Goal: Task Accomplishment & Management: Complete application form

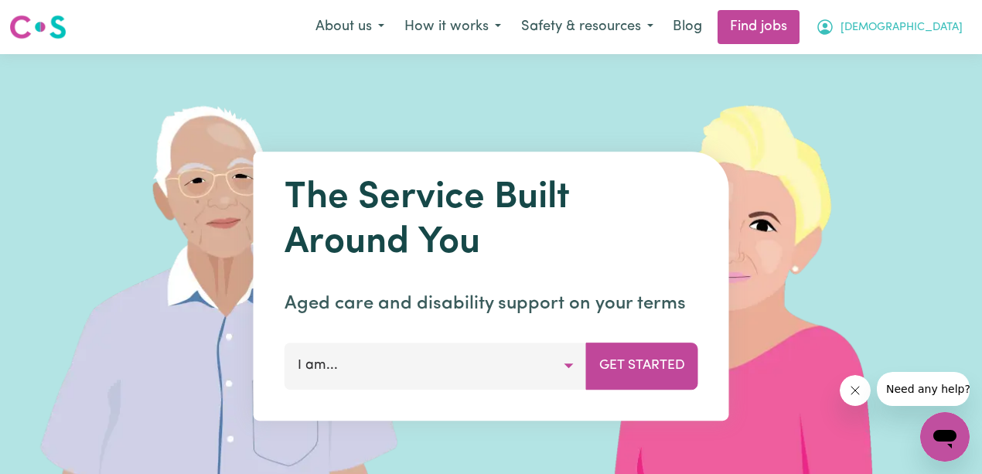
click at [913, 28] on span "[DEMOGRAPHIC_DATA]" at bounding box center [901, 27] width 122 height 17
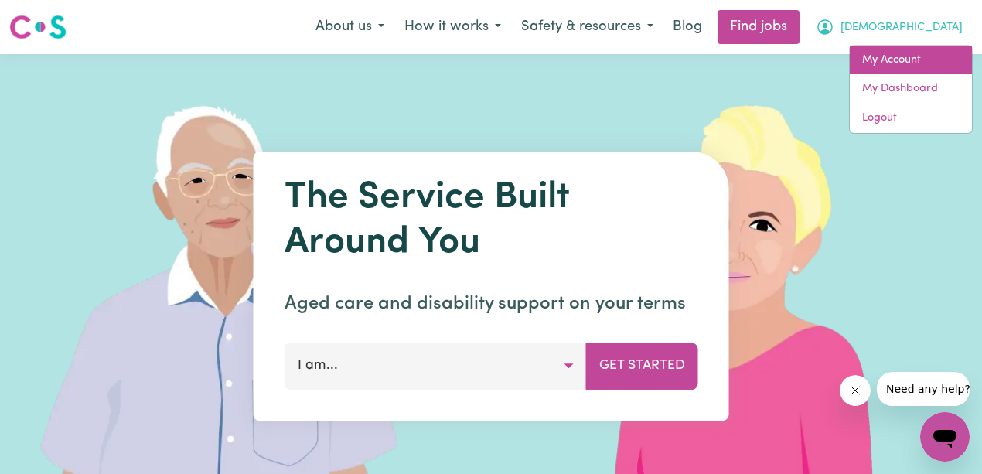
click at [903, 58] on link "My Account" at bounding box center [911, 60] width 122 height 29
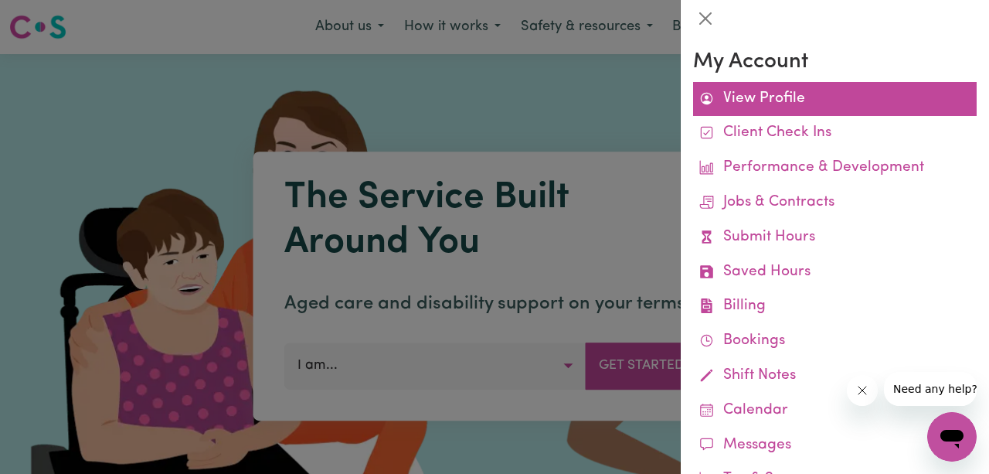
click at [786, 100] on link "View Profile" at bounding box center [835, 99] width 284 height 35
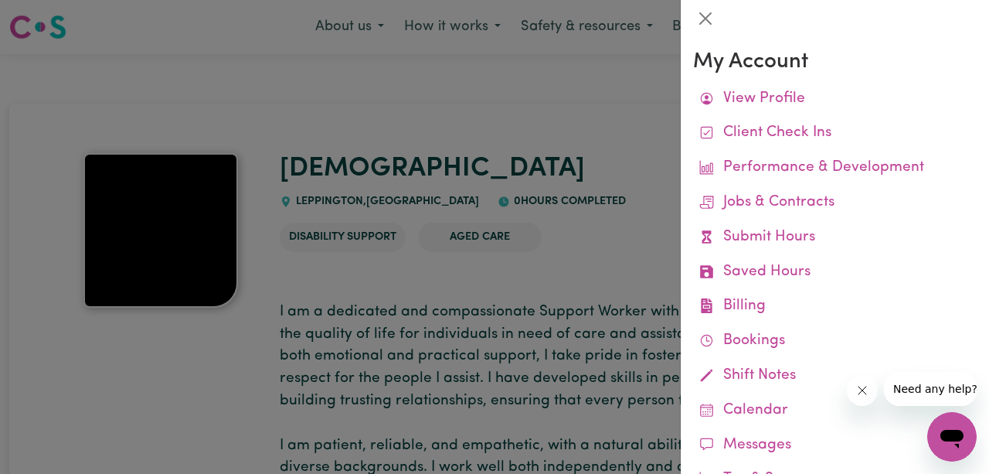
click at [631, 244] on div at bounding box center [494, 237] width 989 height 474
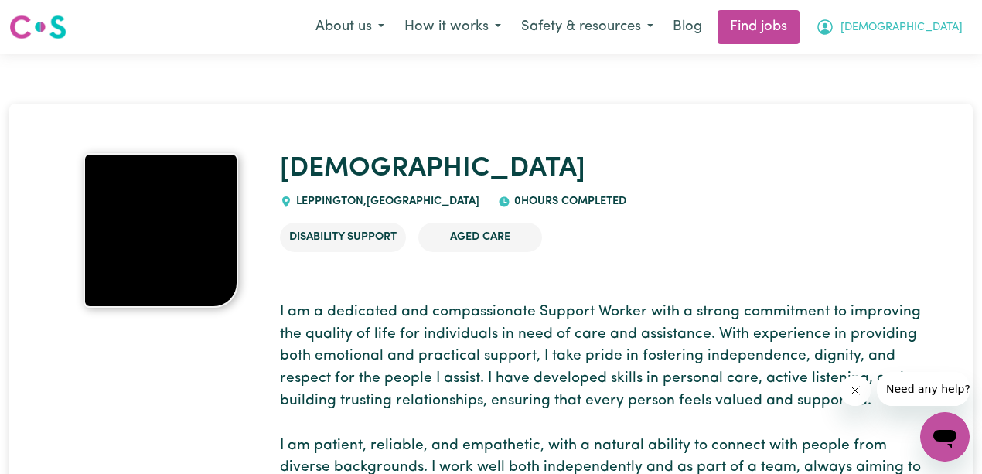
click at [932, 26] on span "[DEMOGRAPHIC_DATA]" at bounding box center [901, 27] width 122 height 17
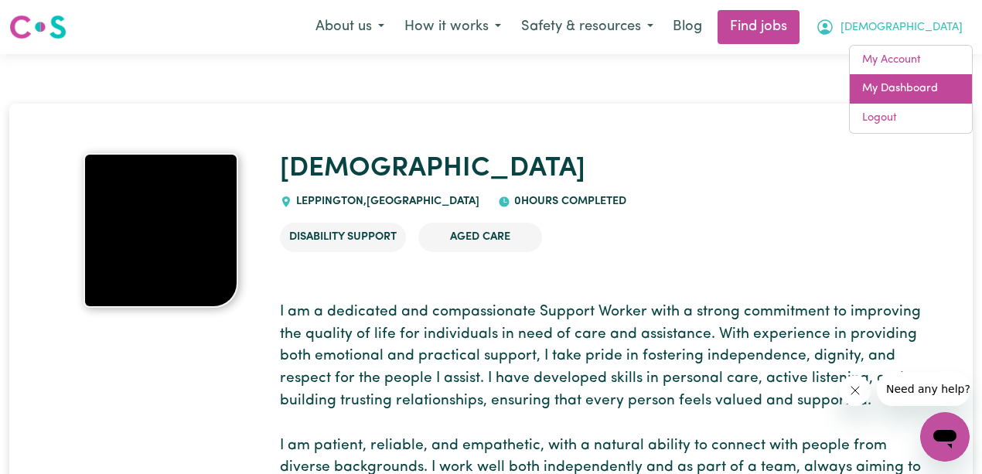
click at [901, 86] on link "My Dashboard" at bounding box center [911, 88] width 122 height 29
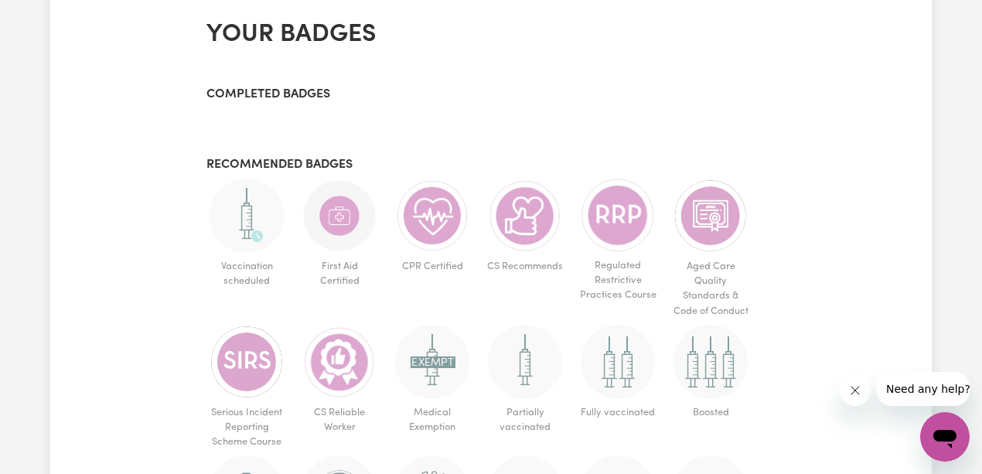
scroll to position [928, 0]
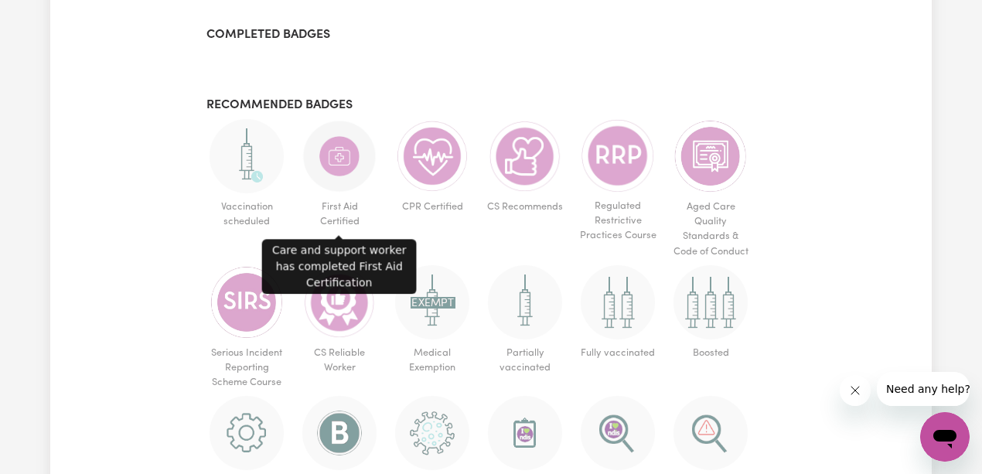
click at [340, 152] on img at bounding box center [339, 156] width 74 height 74
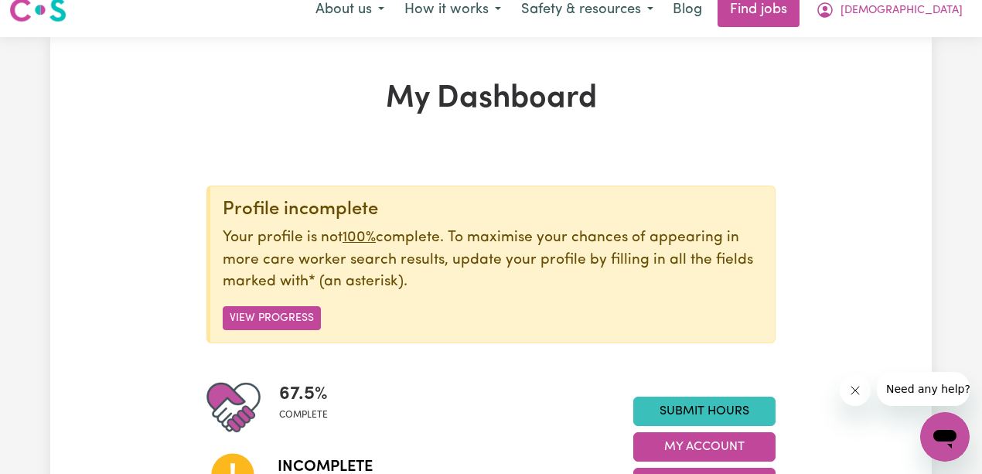
scroll to position [0, 0]
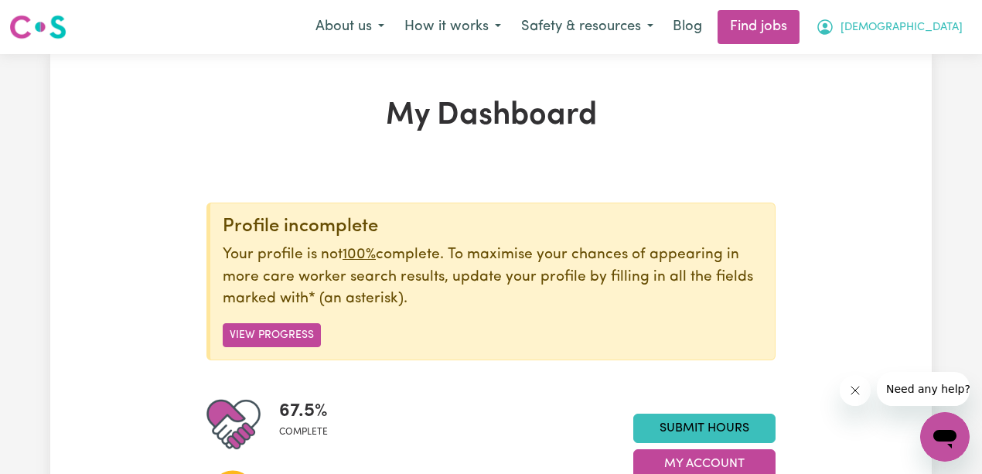
click at [908, 30] on span "[DEMOGRAPHIC_DATA]" at bounding box center [901, 27] width 122 height 17
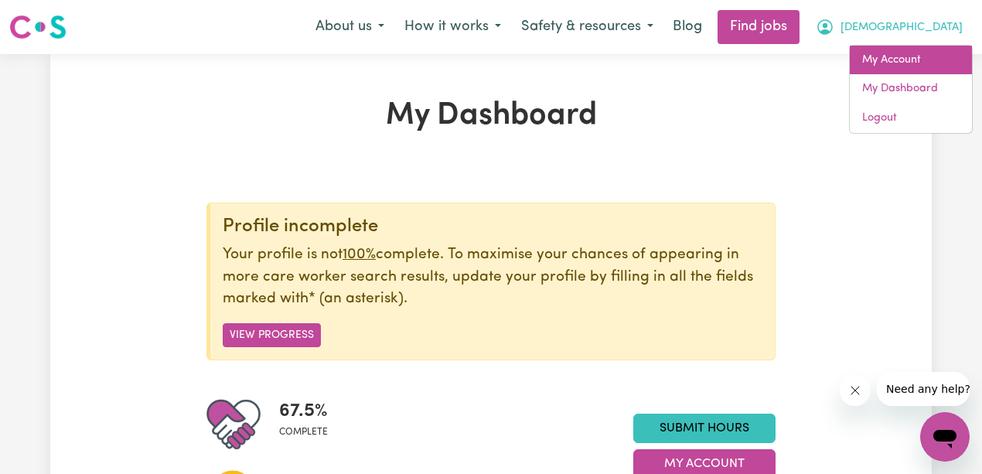
click at [897, 62] on link "My Account" at bounding box center [911, 60] width 122 height 29
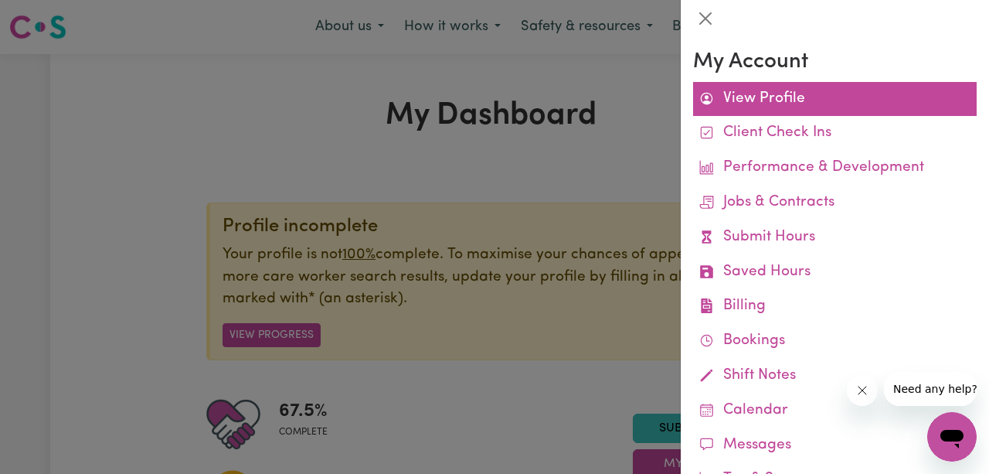
click at [797, 97] on link "View Profile" at bounding box center [835, 99] width 284 height 35
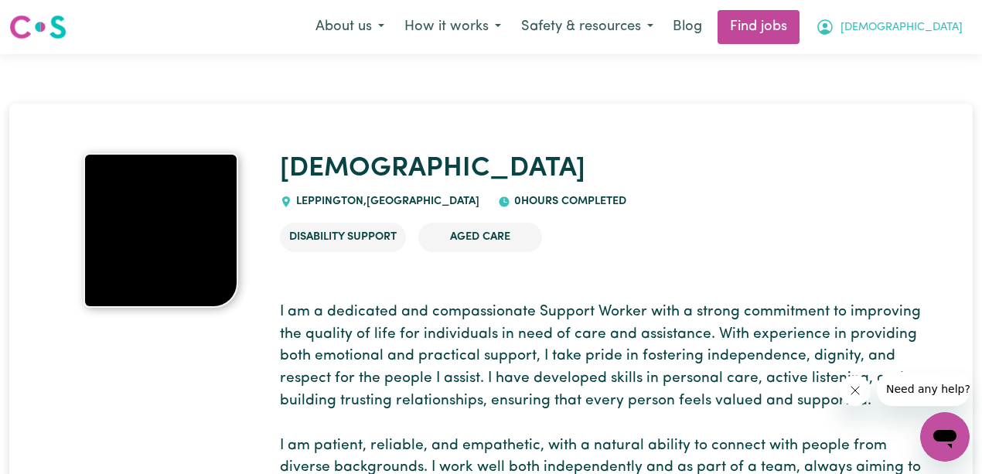
click at [908, 32] on span "[DEMOGRAPHIC_DATA]" at bounding box center [901, 27] width 122 height 17
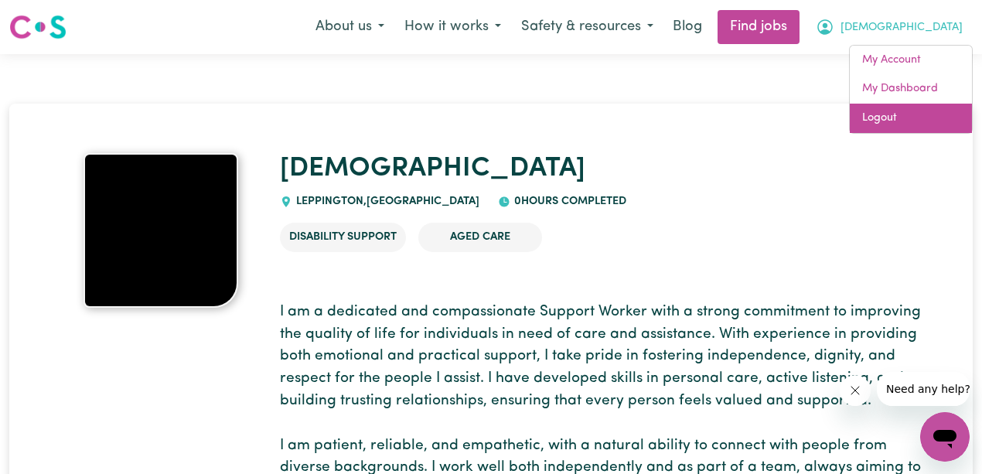
click at [874, 114] on link "Logout" at bounding box center [911, 118] width 122 height 29
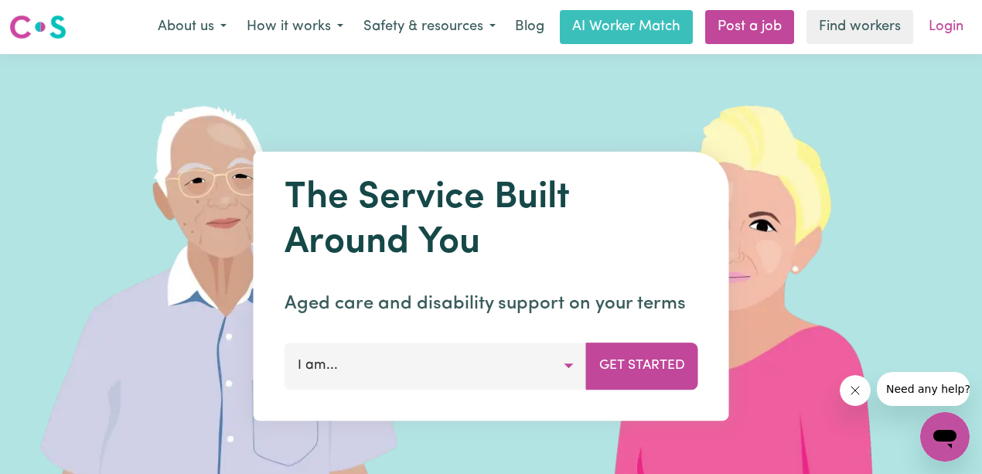
click at [943, 29] on link "Login" at bounding box center [945, 27] width 53 height 34
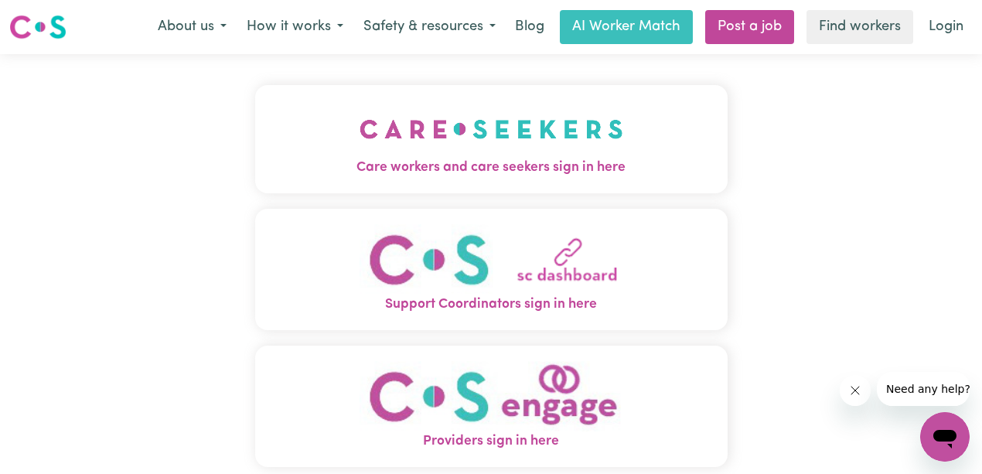
click at [575, 150] on img "Care workers and care seekers sign in here" at bounding box center [491, 128] width 264 height 57
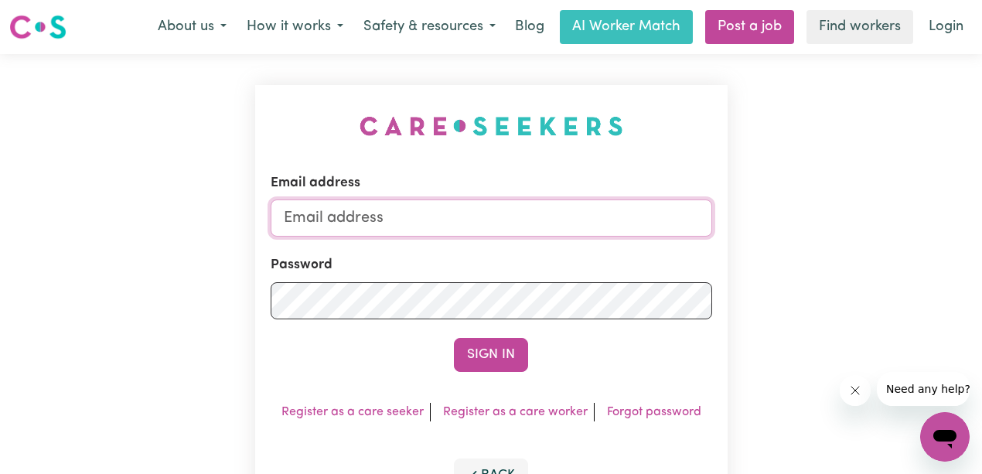
type input "[EMAIL_ADDRESS][DOMAIN_NAME]"
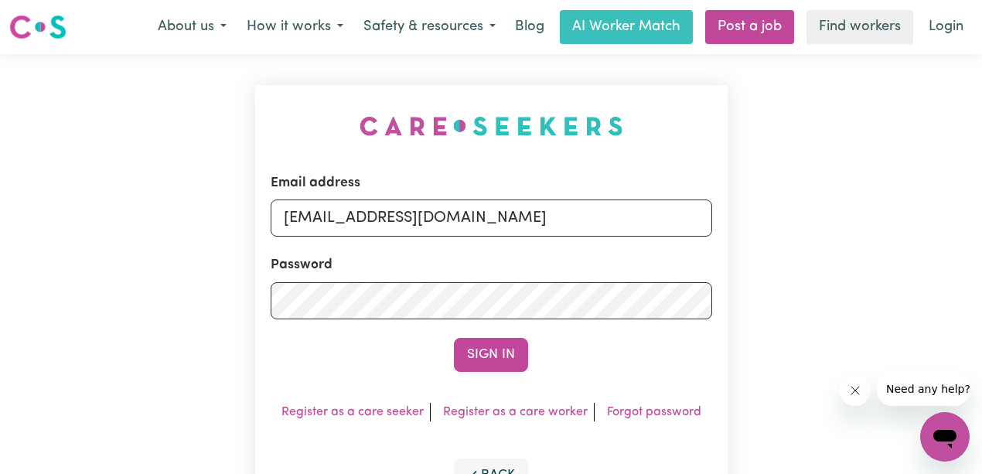
click at [470, 353] on button "Sign In" at bounding box center [491, 355] width 74 height 34
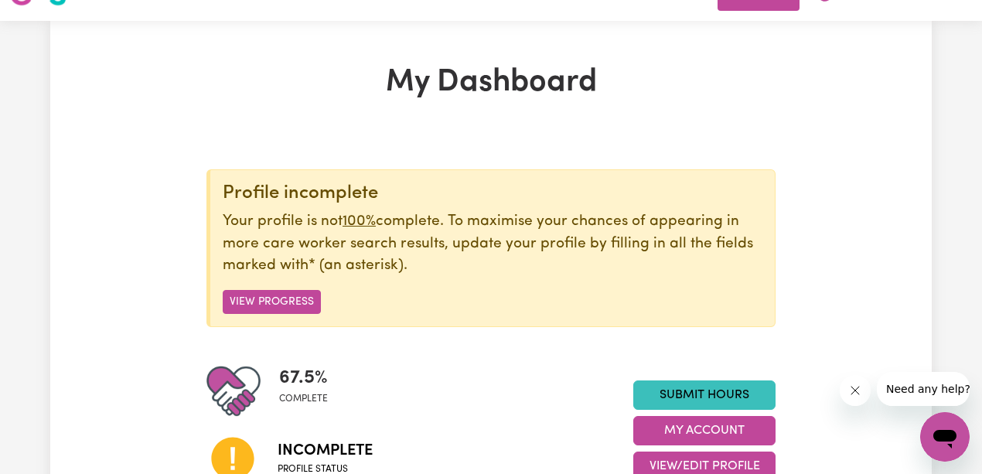
scroll to position [103, 0]
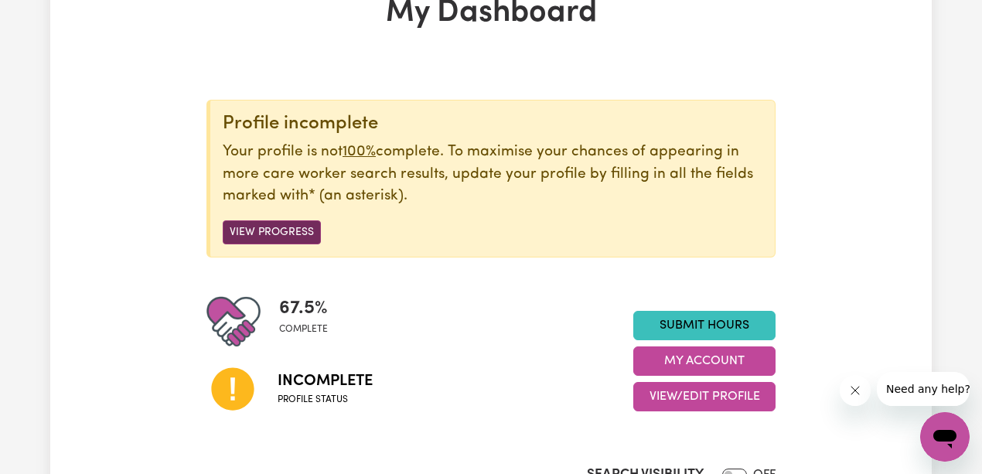
click at [302, 232] on button "View Progress" at bounding box center [272, 232] width 98 height 24
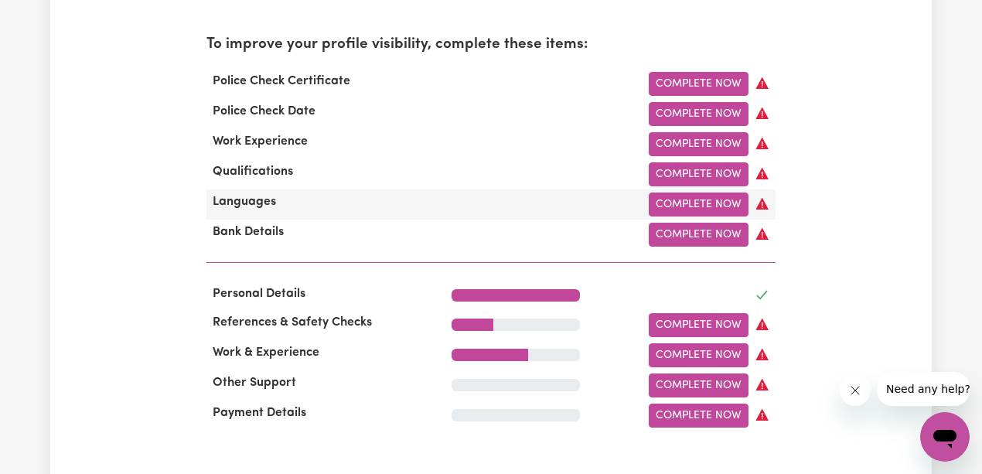
scroll to position [515, 0]
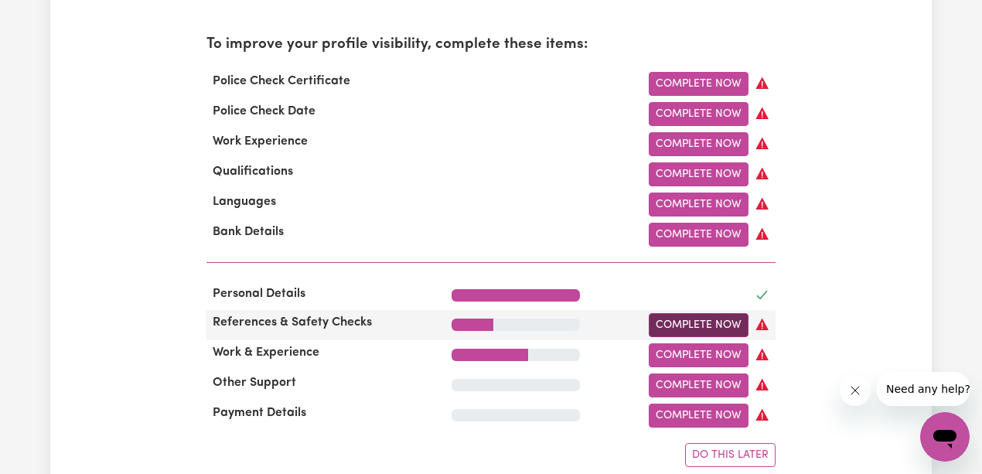
click at [714, 331] on link "Complete Now" at bounding box center [699, 325] width 100 height 24
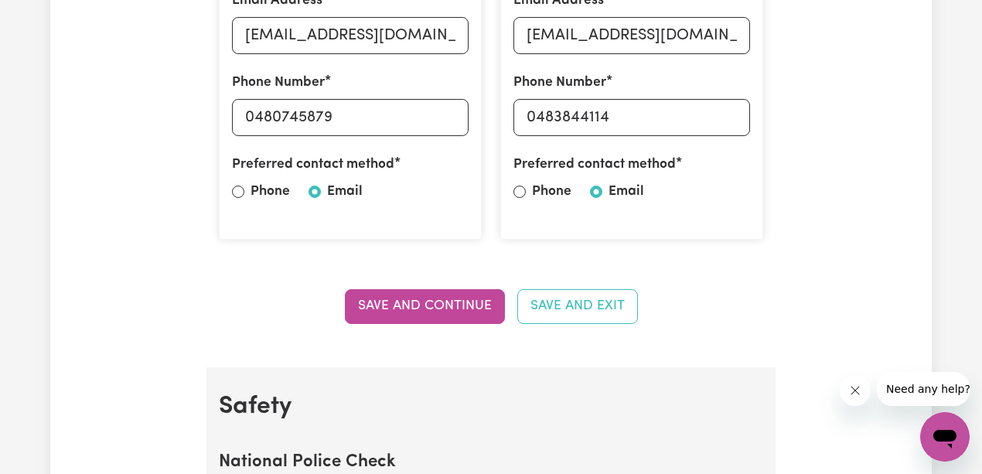
scroll to position [464, 0]
